Goal: Task Accomplishment & Management: Use online tool/utility

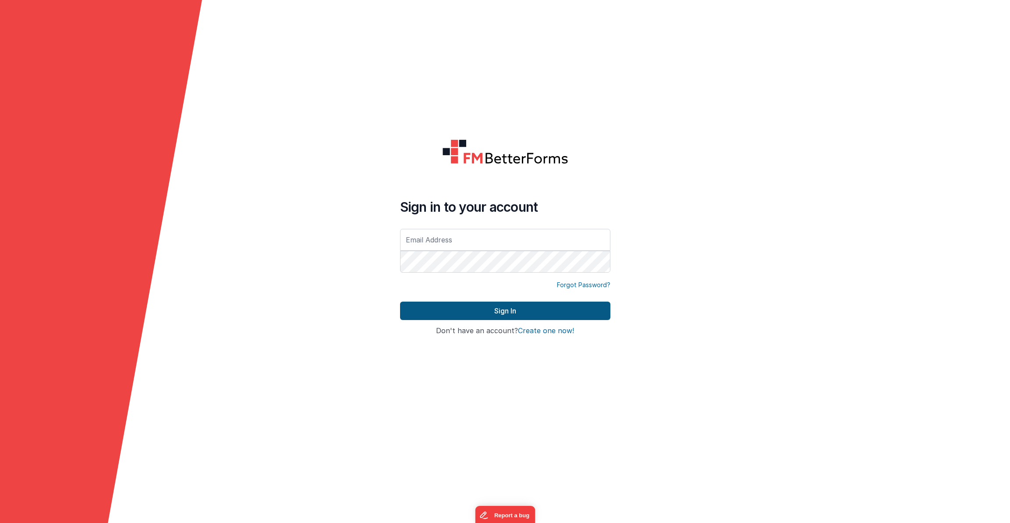
type input "[EMAIL_ADDRESS][DOMAIN_NAME]"
click at [474, 310] on button "Sign In" at bounding box center [505, 310] width 210 height 18
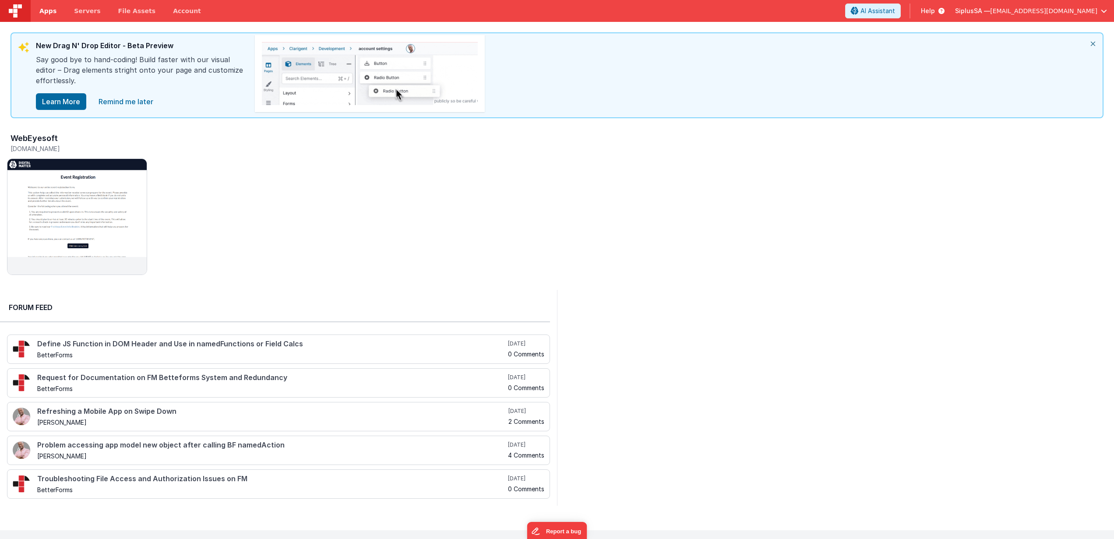
click at [50, 12] on span "Apps" at bounding box center [47, 11] width 17 height 9
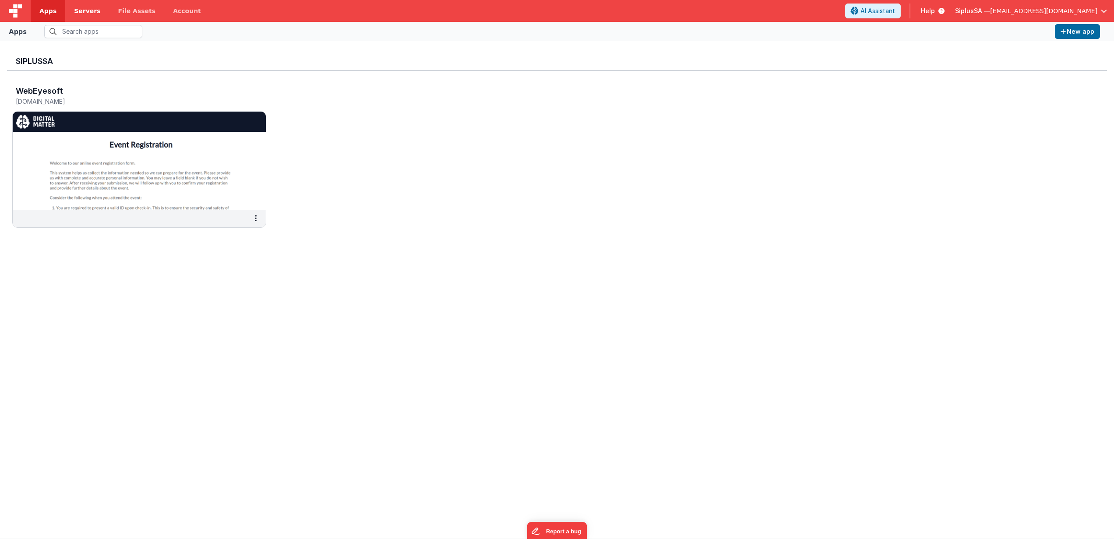
click at [82, 16] on link "Servers" at bounding box center [87, 11] width 44 height 22
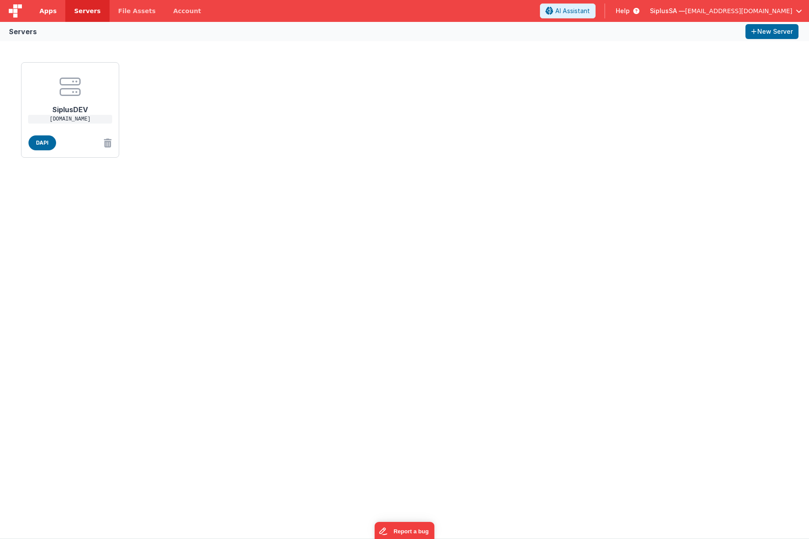
click at [48, 16] on link "Apps" at bounding box center [48, 11] width 35 height 22
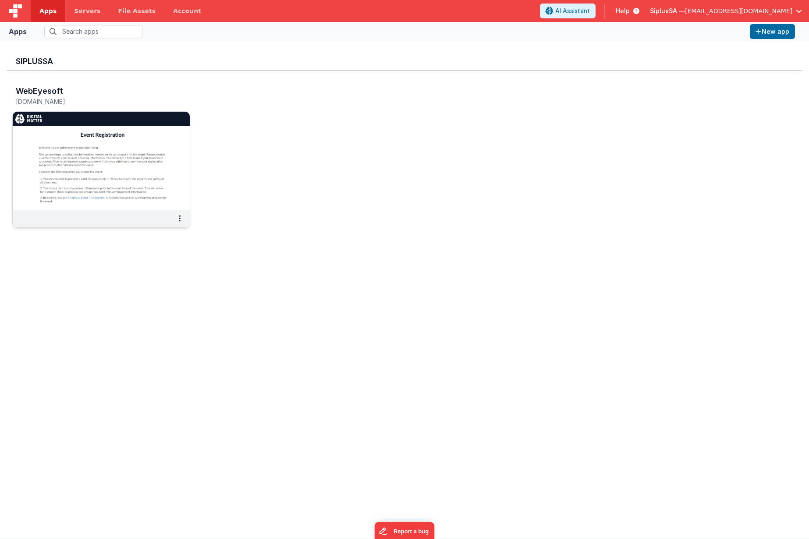
click at [172, 183] on img at bounding box center [101, 161] width 177 height 98
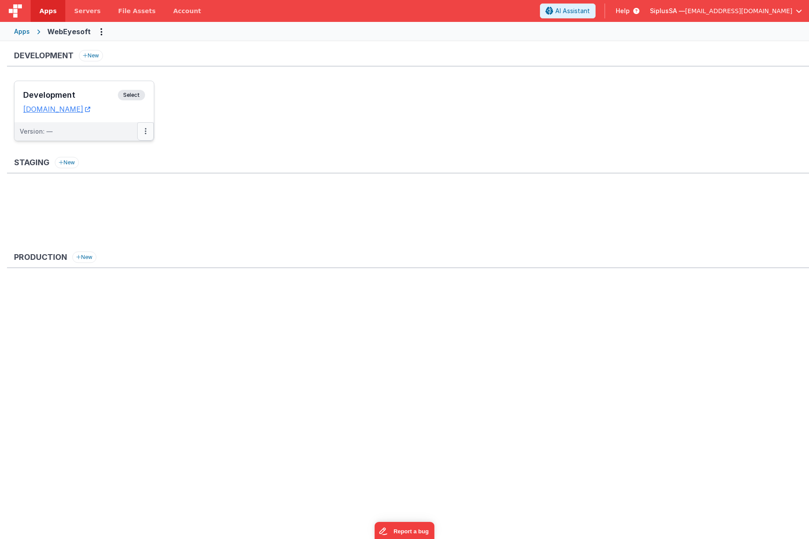
click at [147, 131] on button at bounding box center [145, 131] width 17 height 18
click at [128, 154] on link "Edit" at bounding box center [115, 151] width 77 height 16
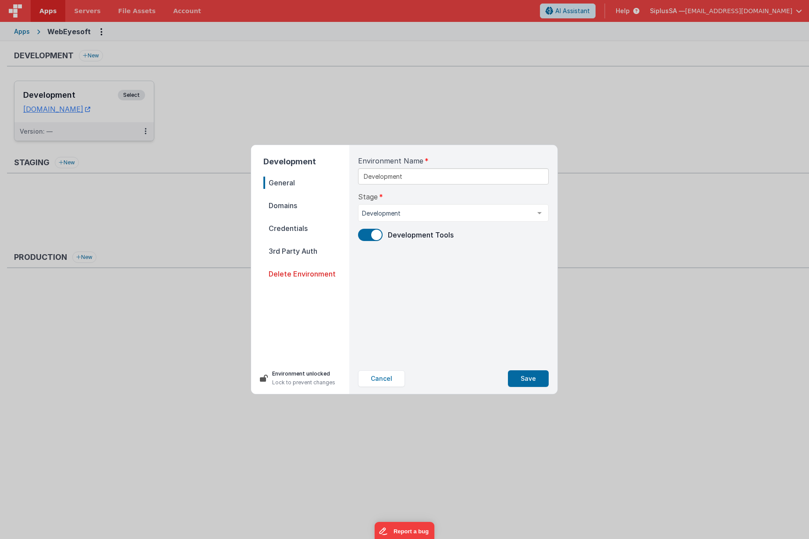
click at [301, 231] on span "Credentials" at bounding box center [306, 228] width 86 height 12
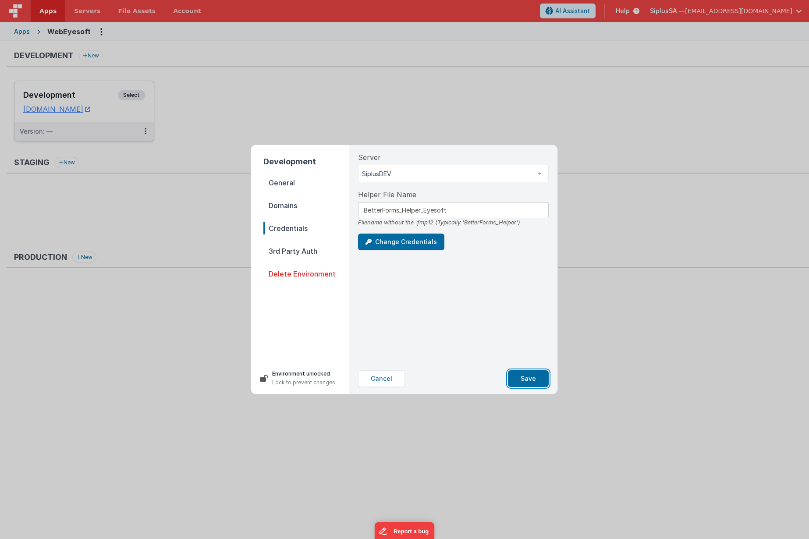
drag, startPoint x: 531, startPoint y: 382, endPoint x: 594, endPoint y: 385, distance: 62.3
click at [532, 381] on button "Save" at bounding box center [528, 378] width 41 height 17
click at [681, 326] on div "Development General Domains Credentials 3rd Party Auth Delete Environment Envir…" at bounding box center [404, 269] width 809 height 539
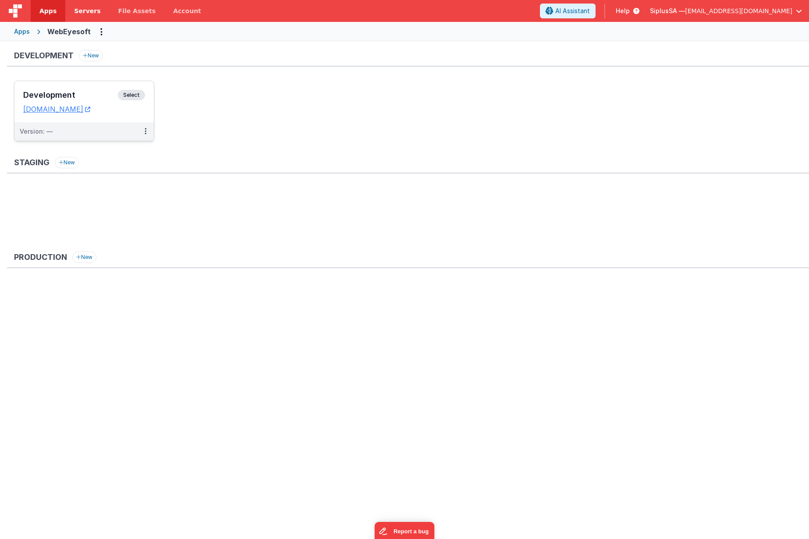
click at [85, 9] on span "Servers" at bounding box center [87, 11] width 26 height 9
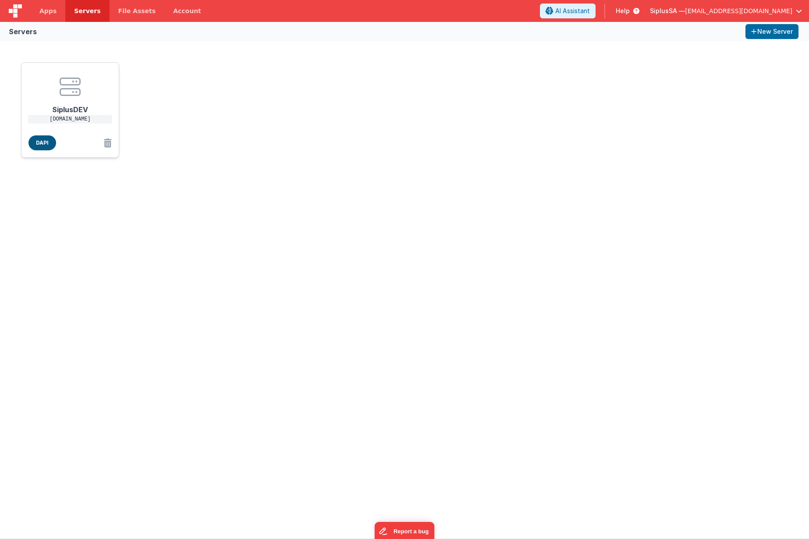
click at [36, 141] on span "DAPI" at bounding box center [42, 142] width 28 height 15
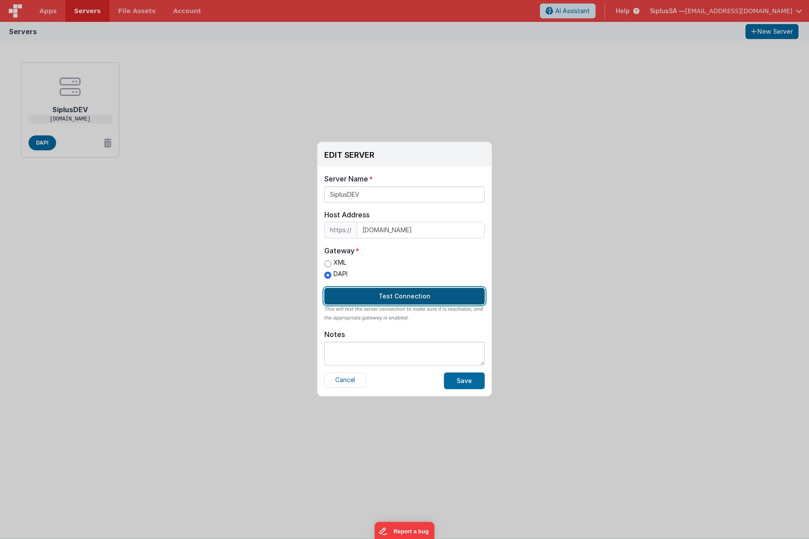
click at [410, 299] on button "Test Connection" at bounding box center [404, 296] width 160 height 17
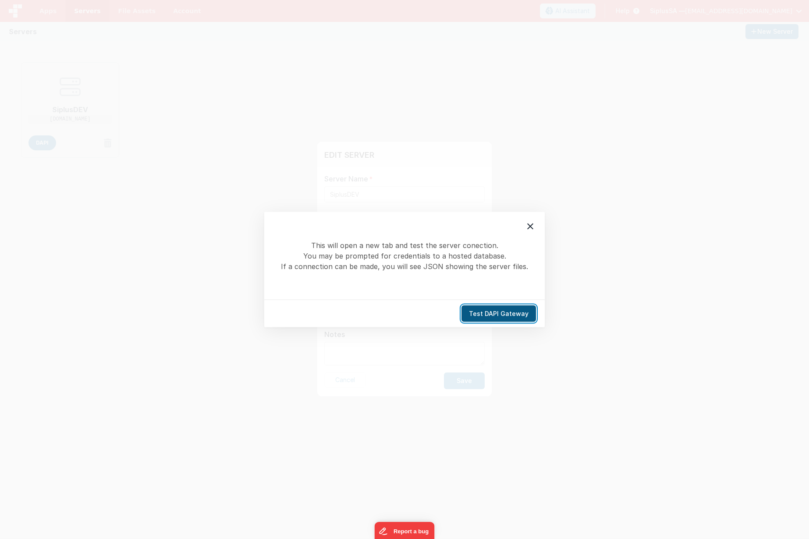
click at [504, 316] on button "Test DAPI Gateway" at bounding box center [498, 313] width 74 height 17
click at [531, 233] on div at bounding box center [530, 226] width 18 height 18
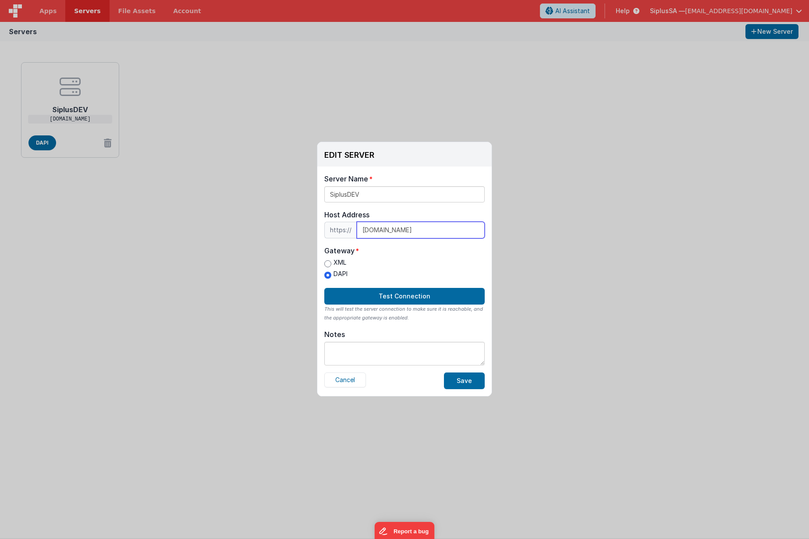
drag, startPoint x: 423, startPoint y: 232, endPoint x: 357, endPoint y: 227, distance: 65.9
click at [357, 227] on input "[DOMAIN_NAME]" at bounding box center [421, 230] width 128 height 17
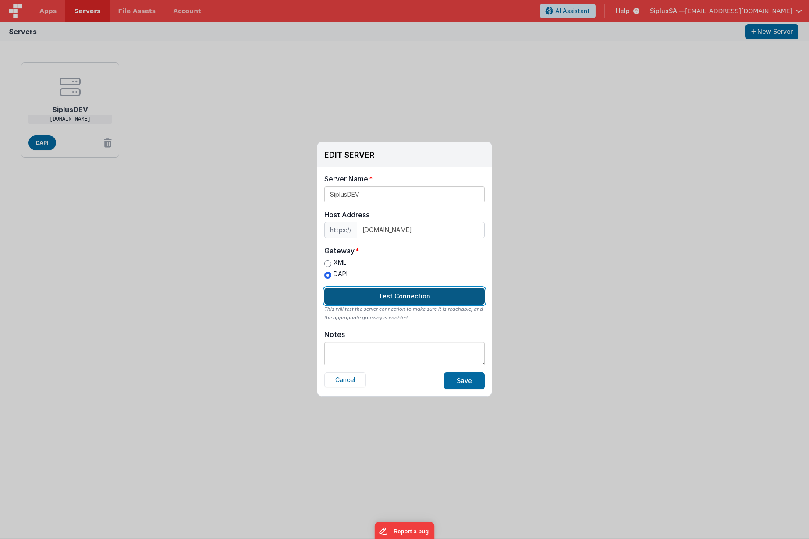
click at [415, 295] on button "Test Connection" at bounding box center [404, 296] width 160 height 17
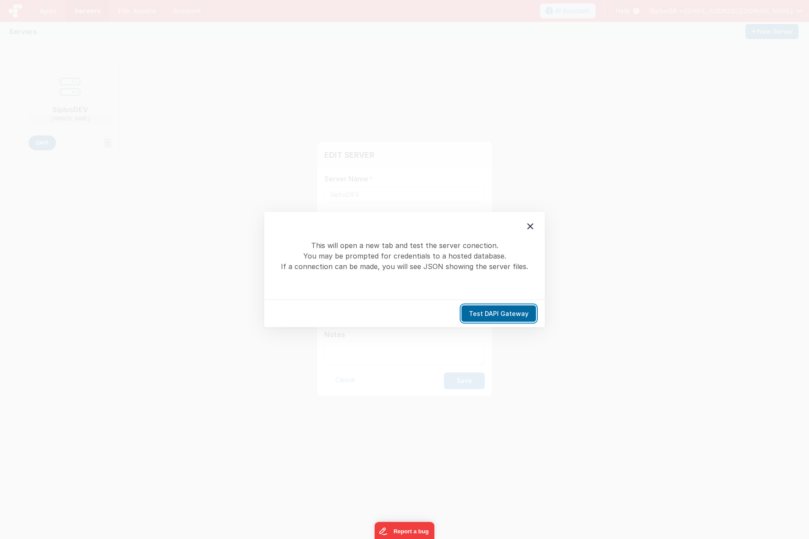
click at [513, 305] on button "Test DAPI Gateway" at bounding box center [498, 313] width 74 height 17
click at [530, 226] on icon at bounding box center [530, 226] width 6 height 6
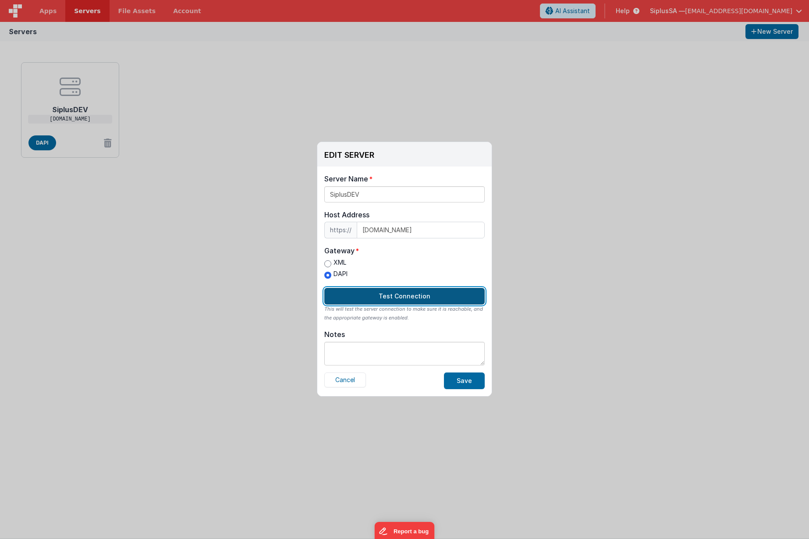
click at [421, 298] on button "Test Connection" at bounding box center [404, 296] width 160 height 17
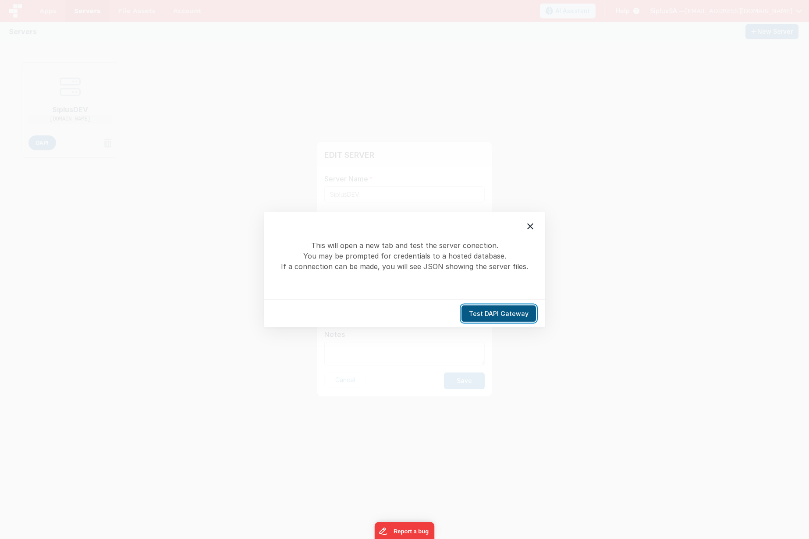
click at [503, 313] on button "Test DAPI Gateway" at bounding box center [498, 313] width 74 height 17
click at [482, 312] on button "Test DAPI Gateway" at bounding box center [498, 313] width 74 height 17
